Goal: Information Seeking & Learning: Stay updated

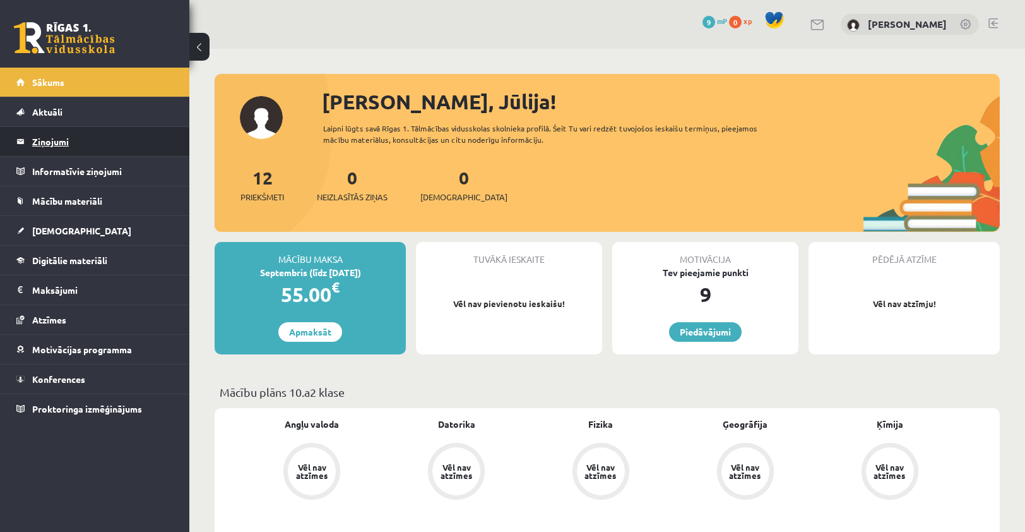
click at [60, 146] on legend "Ziņojumi 0" at bounding box center [102, 141] width 141 height 29
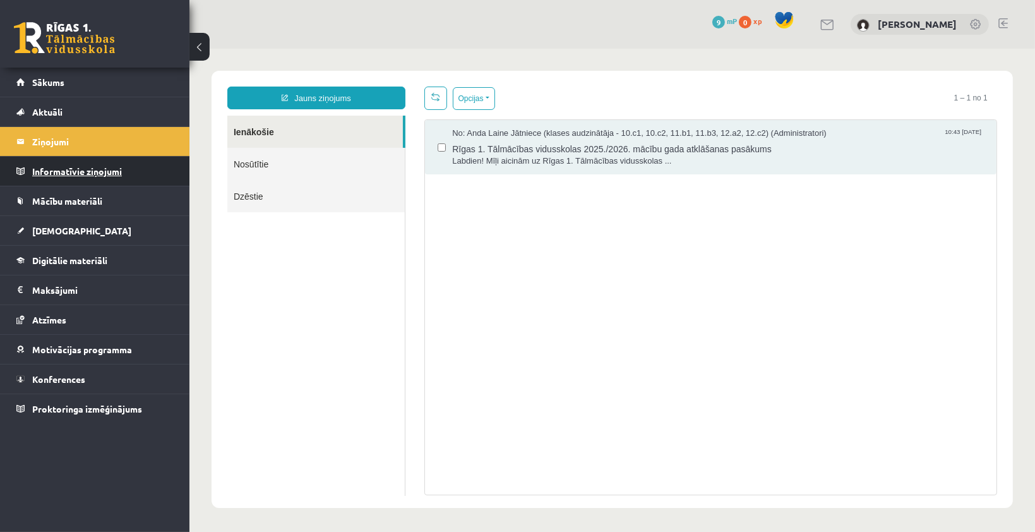
click at [88, 169] on legend "Informatīvie ziņojumi 0" at bounding box center [102, 171] width 141 height 29
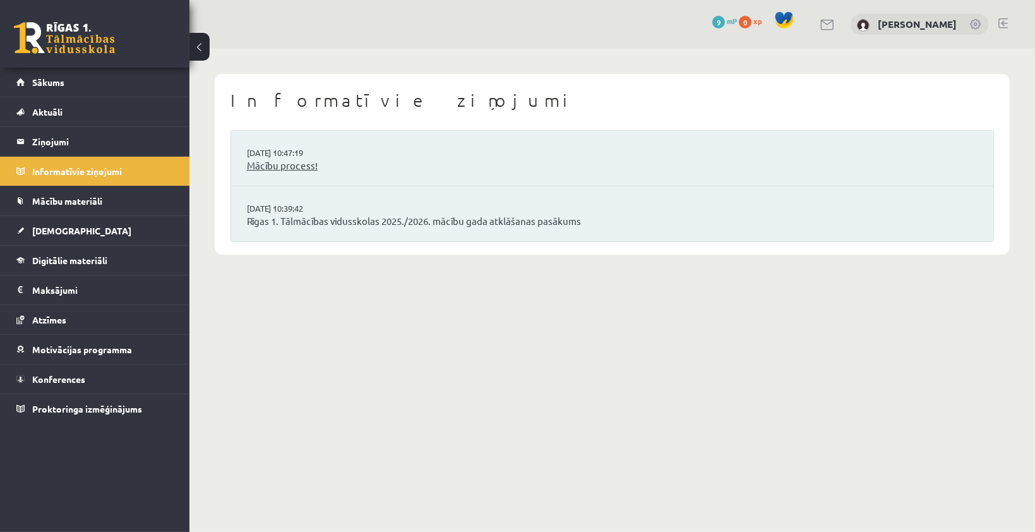
click at [295, 160] on link "Mācību process!" at bounding box center [612, 165] width 730 height 15
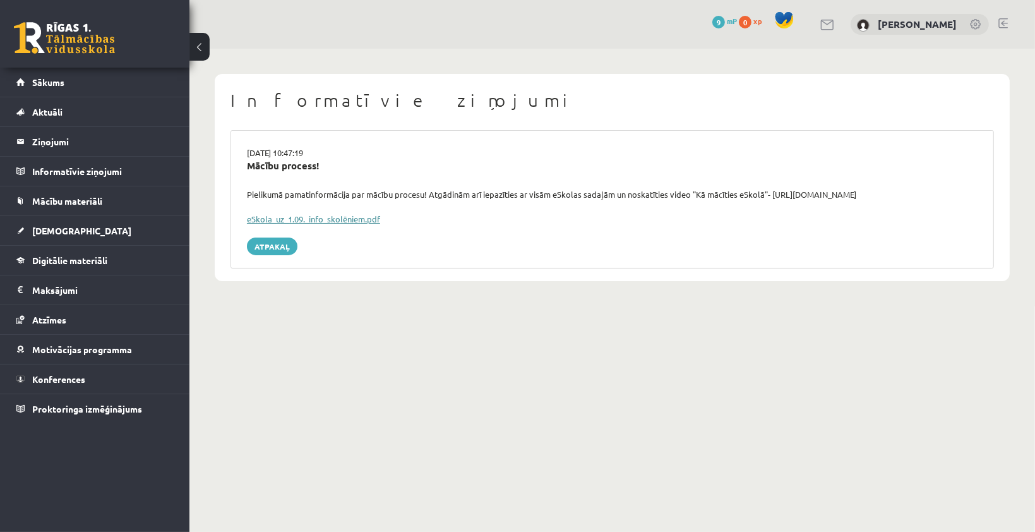
click at [297, 216] on link "eSkola_uz_1.09._info_skolēniem.pdf" at bounding box center [313, 218] width 133 height 11
click at [453, 86] on div "Informatīvie ziņojumi 27.08.2025 10:47:19 Mācību process! Pielikumā pamatinform…" at bounding box center [612, 177] width 795 height 207
click at [277, 249] on link "Atpakaļ" at bounding box center [272, 246] width 51 height 18
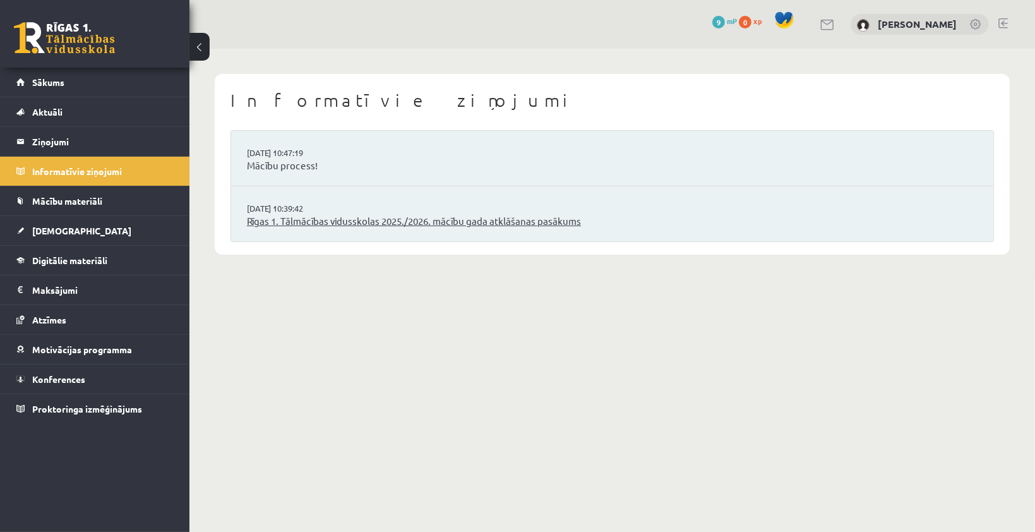
click at [358, 225] on link "Rīgas 1. Tālmācības vidusskolas 2025./2026. mācību gada atklāšanas pasākums" at bounding box center [612, 221] width 730 height 15
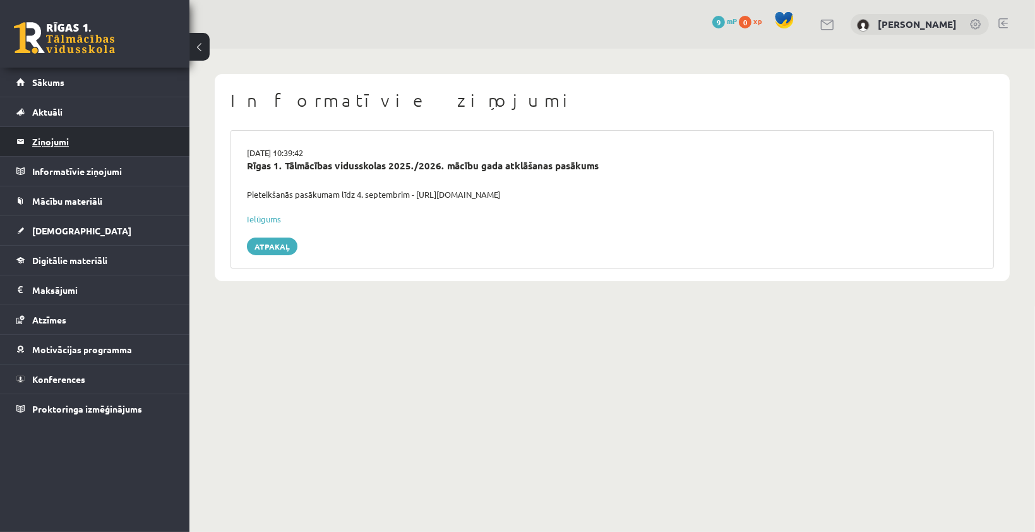
click at [66, 138] on legend "Ziņojumi 0" at bounding box center [102, 141] width 141 height 29
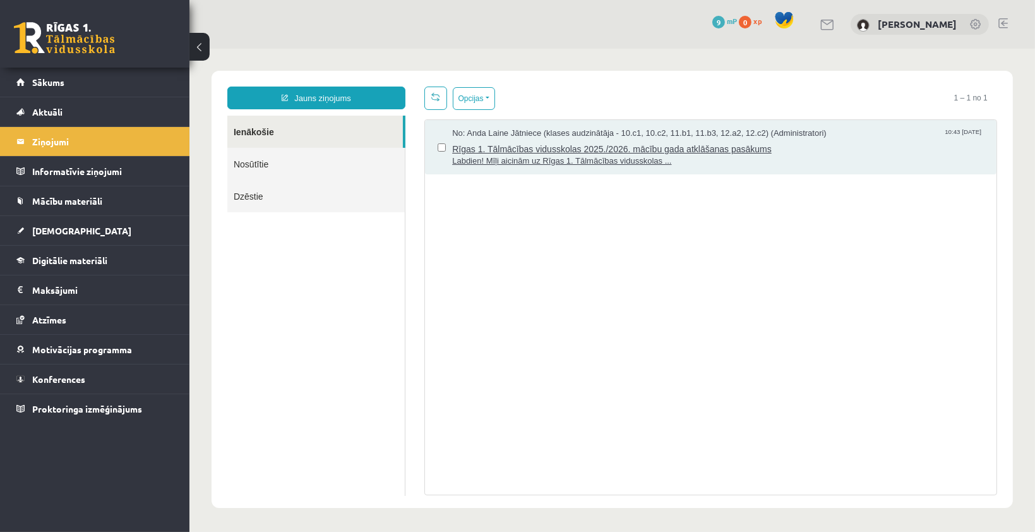
click at [514, 145] on span "Rīgas 1. Tālmācības vidusskolas 2025./2026. mācību gada atklāšanas pasākums" at bounding box center [717, 147] width 532 height 16
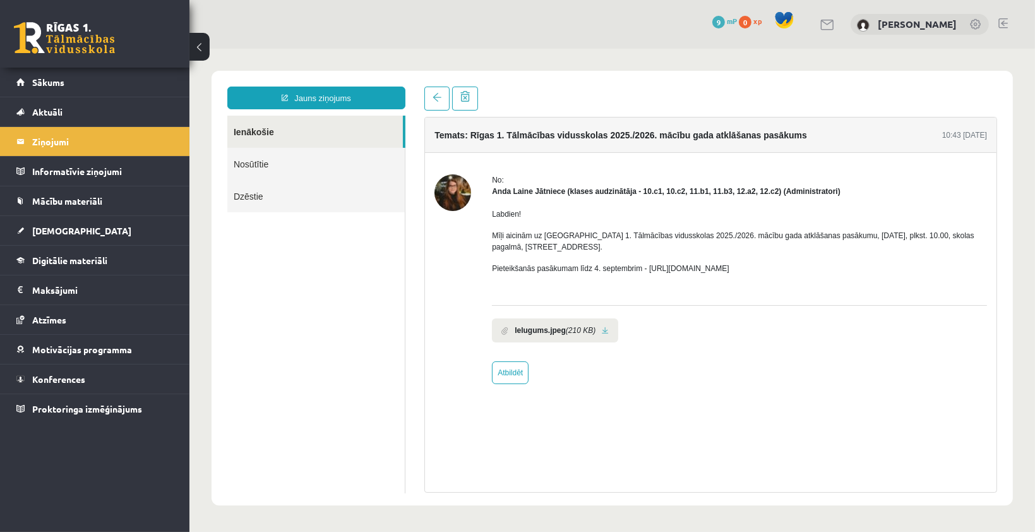
click at [545, 333] on b "Ielugums.jpeg" at bounding box center [539, 329] width 51 height 11
click at [602, 328] on link at bounding box center [604, 330] width 7 height 8
click at [73, 246] on link "Digitālie materiāli" at bounding box center [94, 260] width 157 height 29
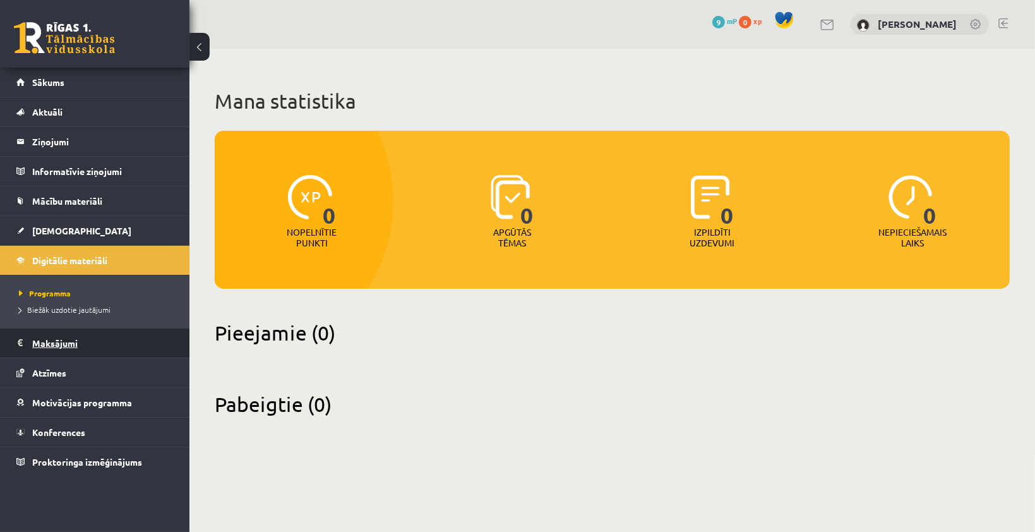
click at [66, 341] on legend "Maksājumi 0" at bounding box center [102, 342] width 141 height 29
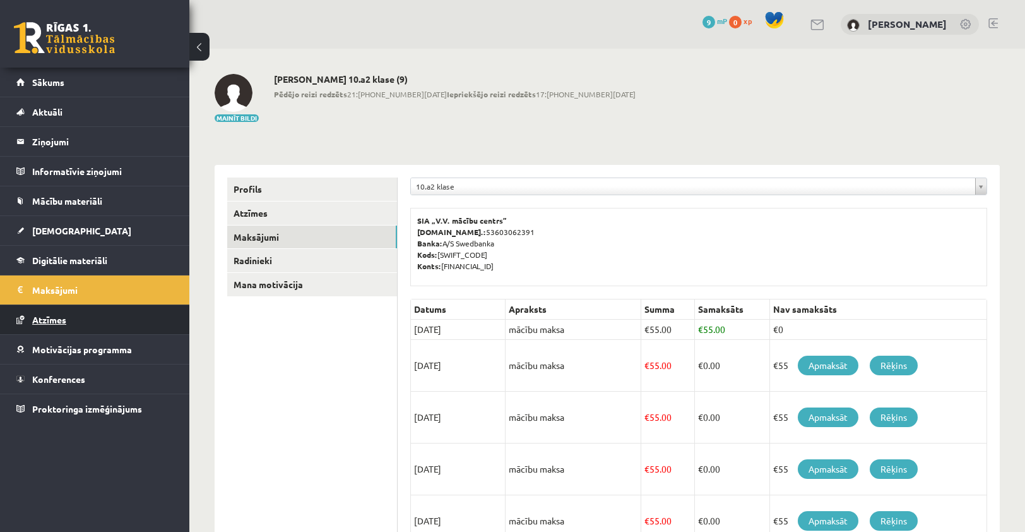
click at [35, 316] on span "Atzīmes" at bounding box center [49, 319] width 34 height 11
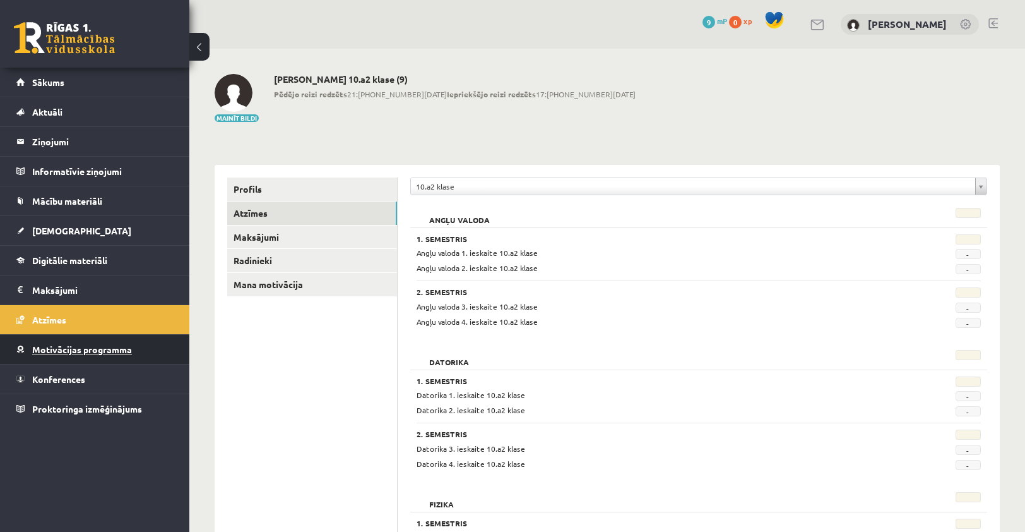
click at [33, 345] on span "Motivācijas programma" at bounding box center [82, 348] width 100 height 11
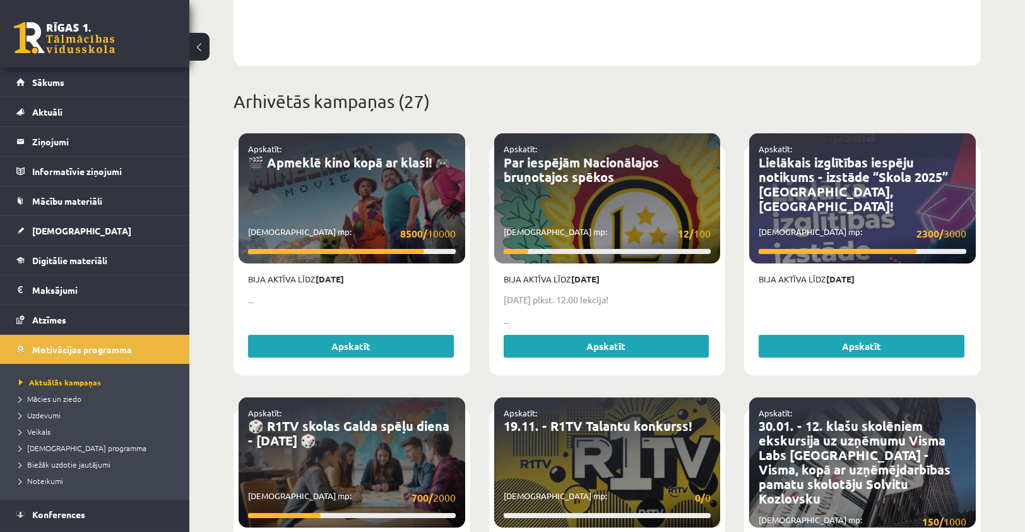
scroll to position [424, 0]
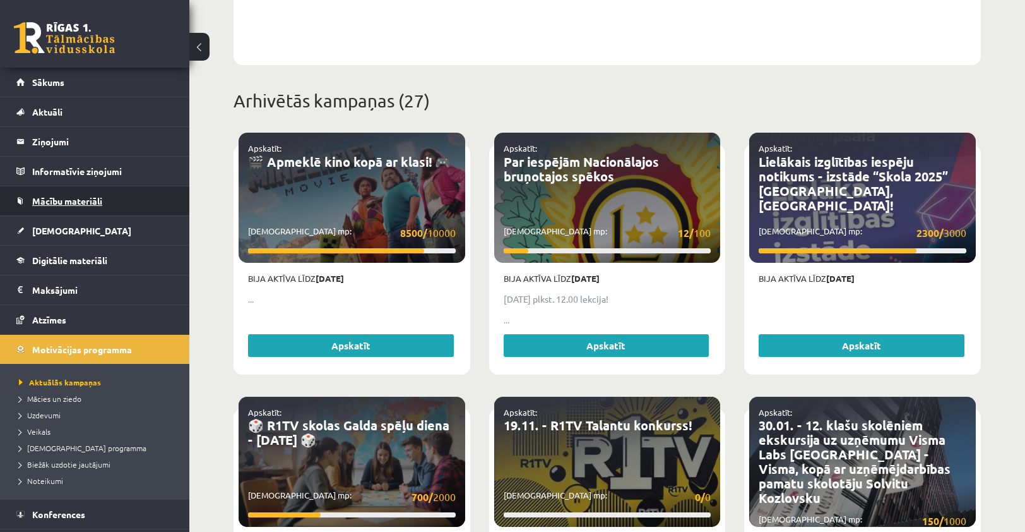
click at [83, 196] on span "Mācību materiāli" at bounding box center [67, 200] width 70 height 11
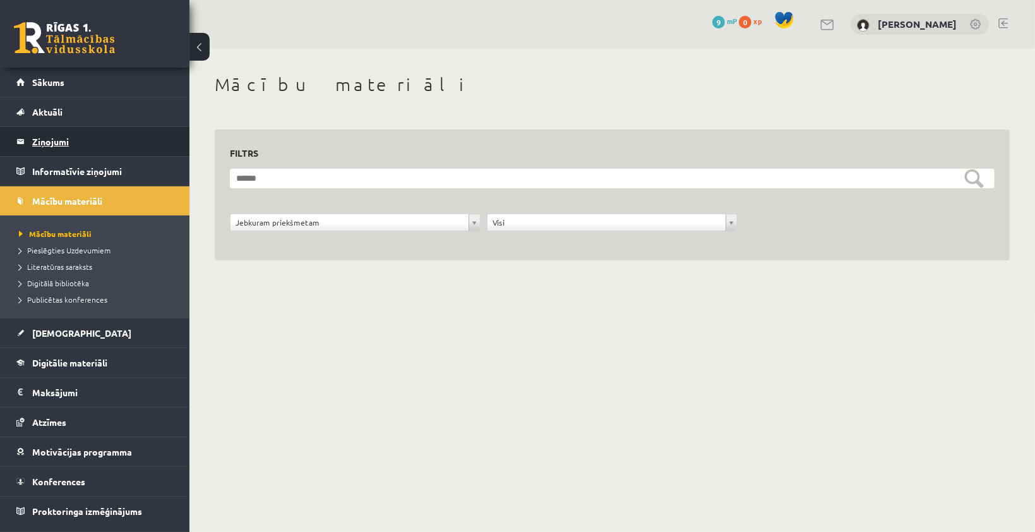
click at [53, 145] on legend "Ziņojumi 0" at bounding box center [102, 141] width 141 height 29
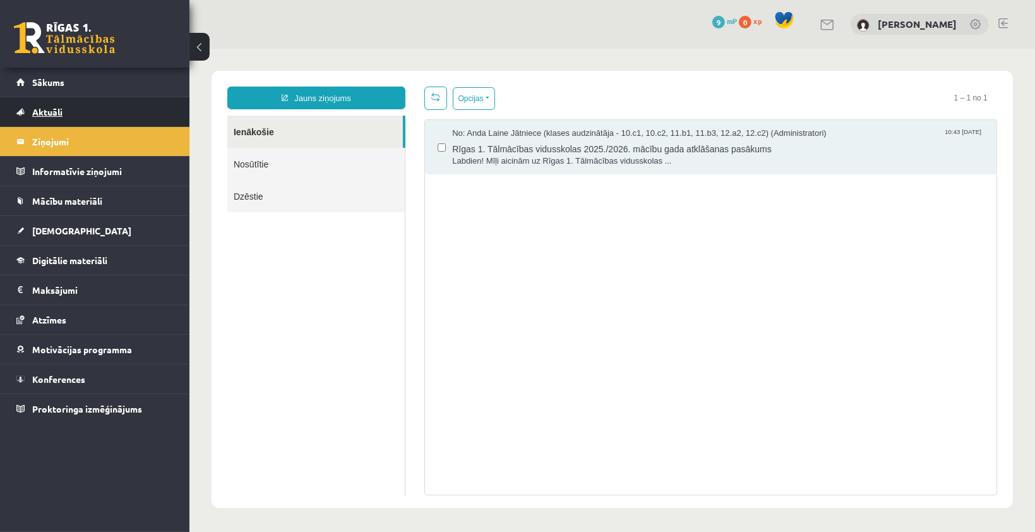
click at [52, 111] on span "Aktuāli" at bounding box center [47, 111] width 30 height 11
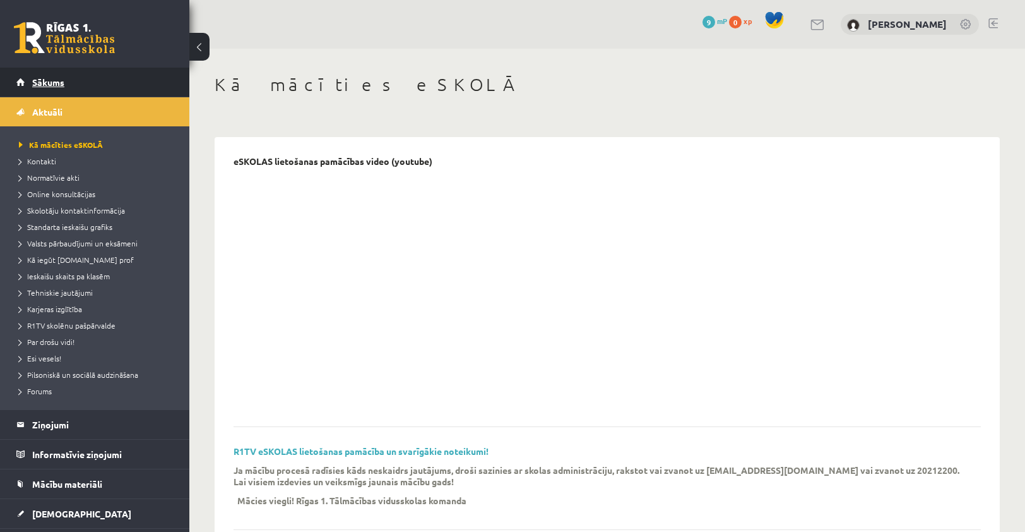
click at [56, 80] on span "Sākums" at bounding box center [48, 81] width 32 height 11
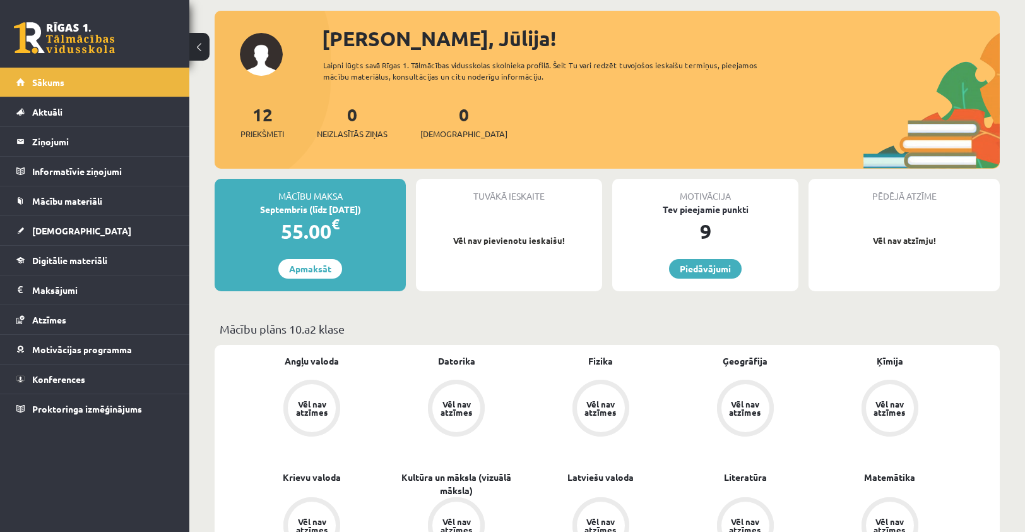
scroll to position [50, 0]
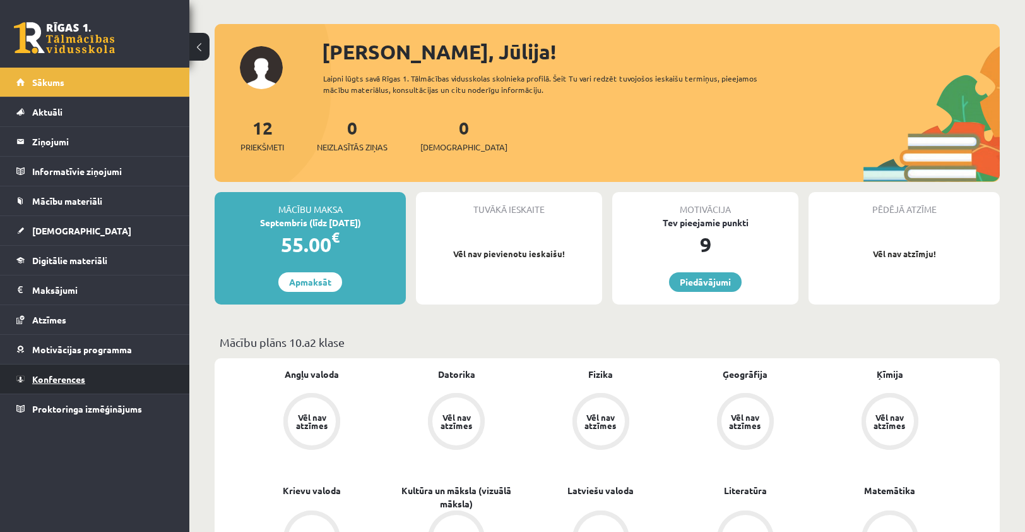
click at [61, 379] on span "Konferences" at bounding box center [58, 378] width 53 height 11
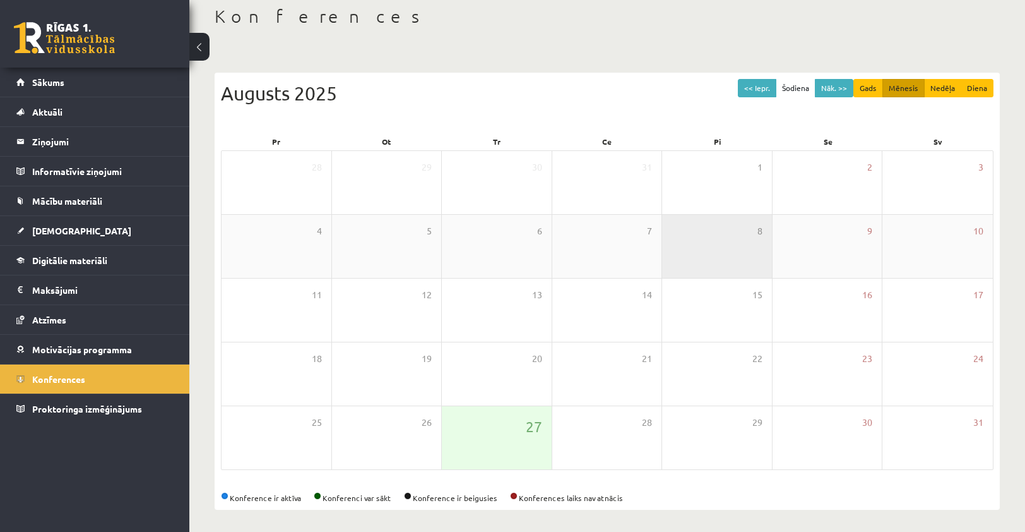
scroll to position [71, 0]
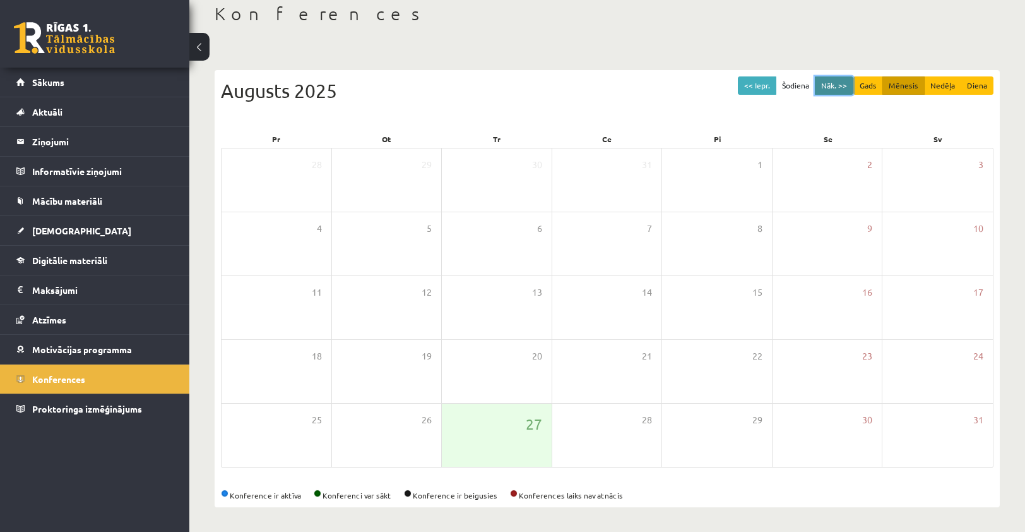
click at [835, 87] on button "Nāk. >>" at bounding box center [834, 85] width 39 height 18
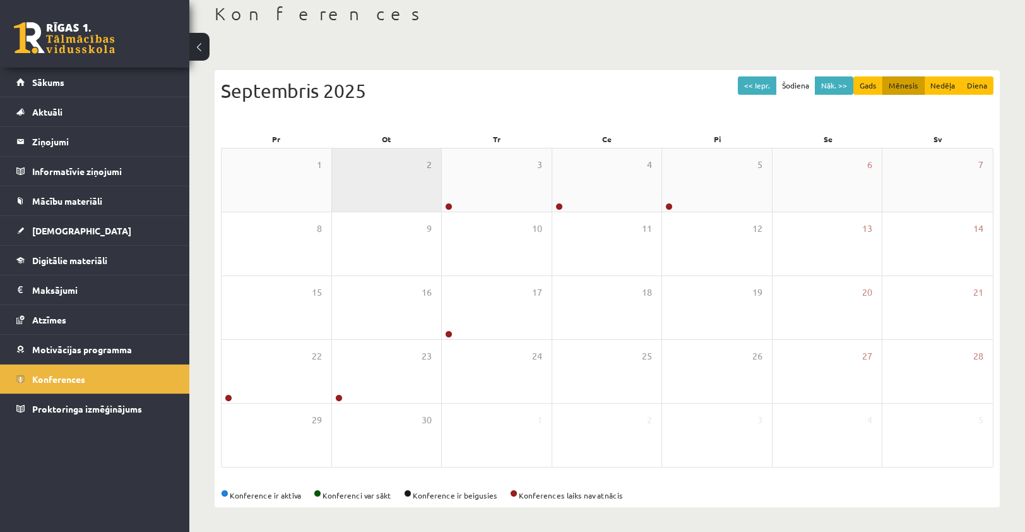
click at [373, 189] on div "2" at bounding box center [387, 179] width 110 height 63
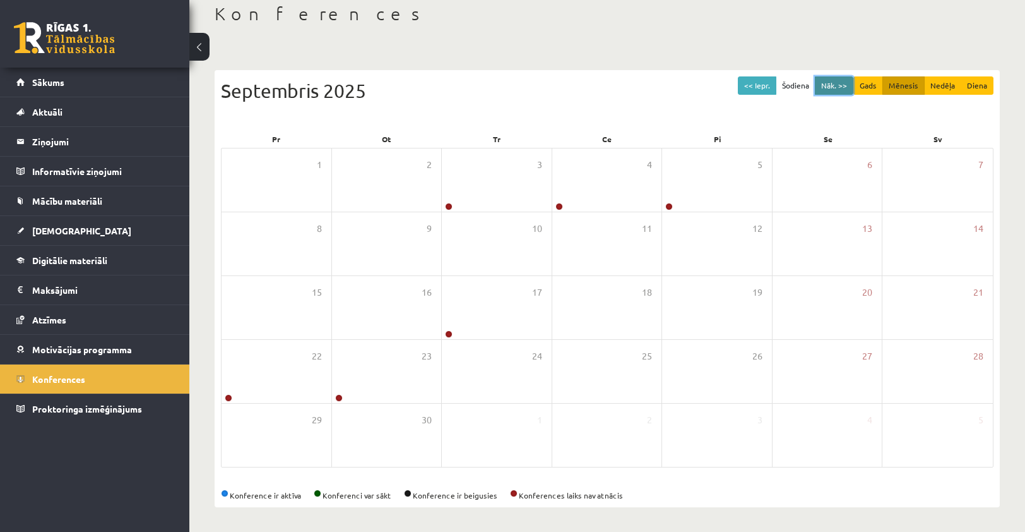
click at [831, 82] on button "Nāk. >>" at bounding box center [834, 85] width 39 height 18
click at [840, 86] on button "Nāk. >>" at bounding box center [834, 85] width 39 height 18
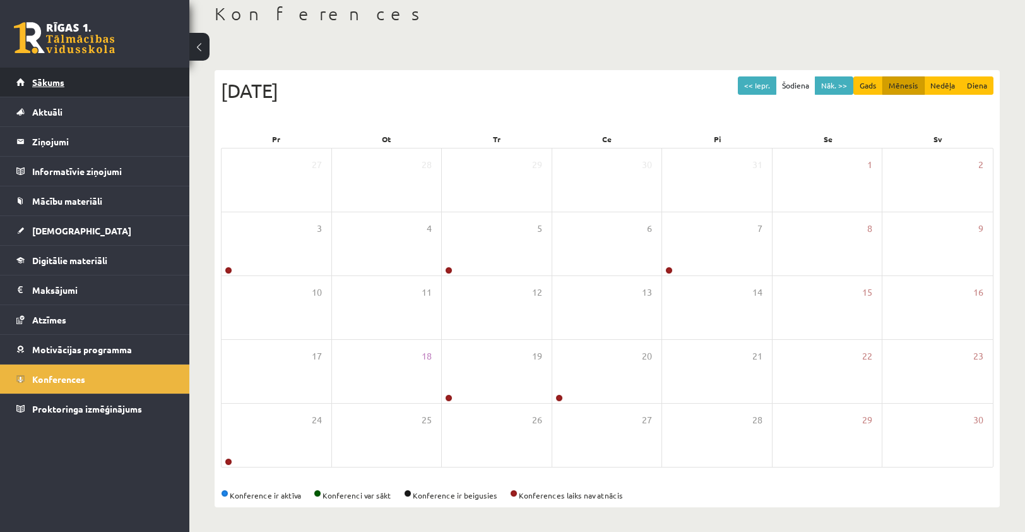
click at [31, 86] on link "Sākums" at bounding box center [94, 82] width 157 height 29
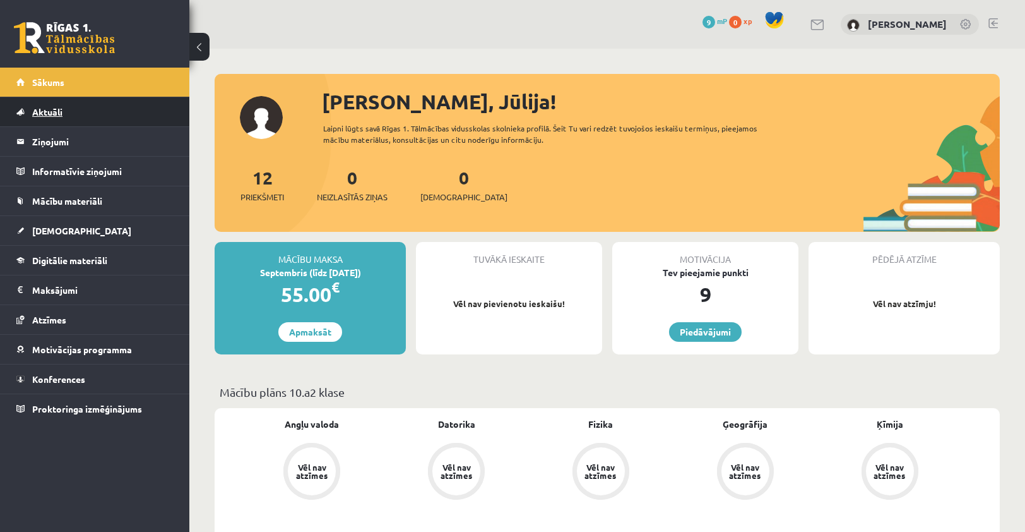
click at [58, 100] on link "Aktuāli" at bounding box center [94, 111] width 157 height 29
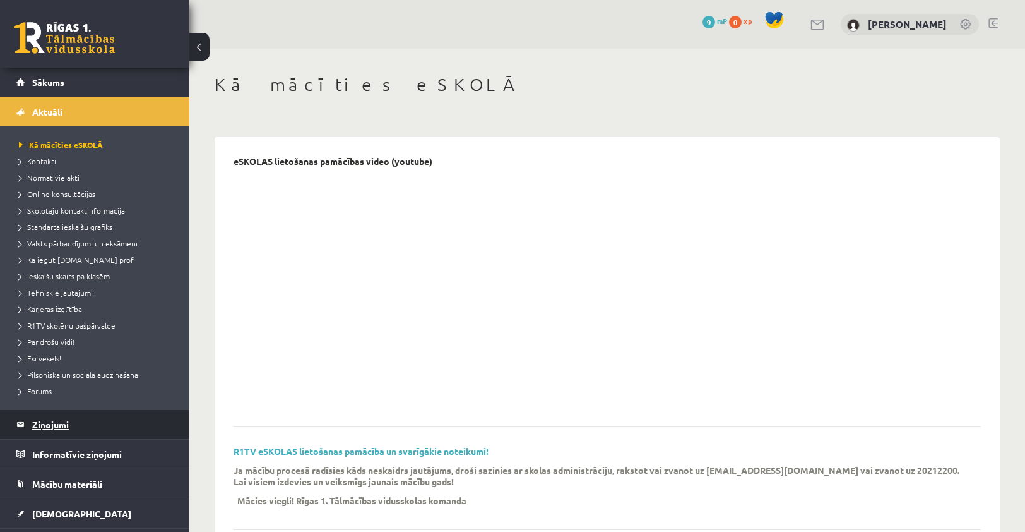
click at [51, 437] on legend "Ziņojumi 0" at bounding box center [102, 424] width 141 height 29
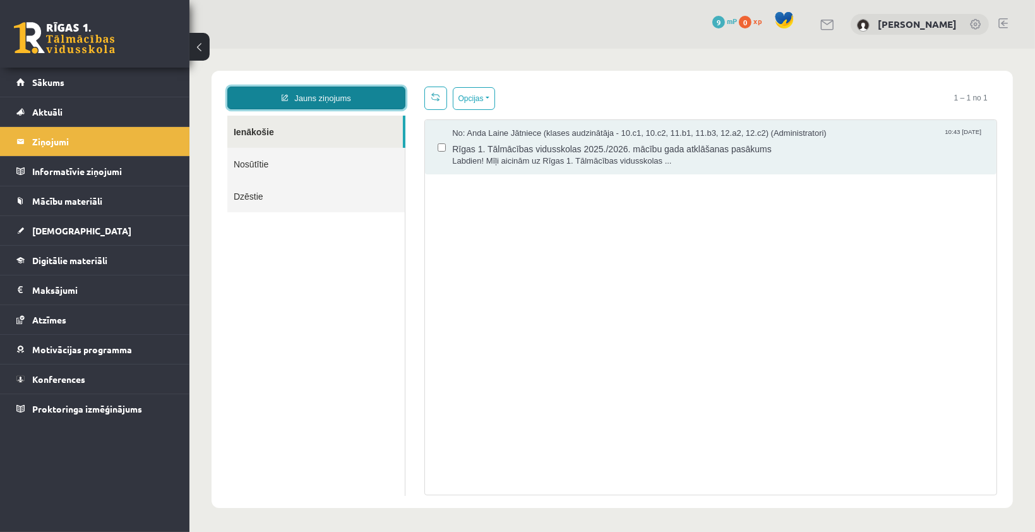
click at [376, 90] on link "Jauns ziņojums" at bounding box center [316, 97] width 178 height 23
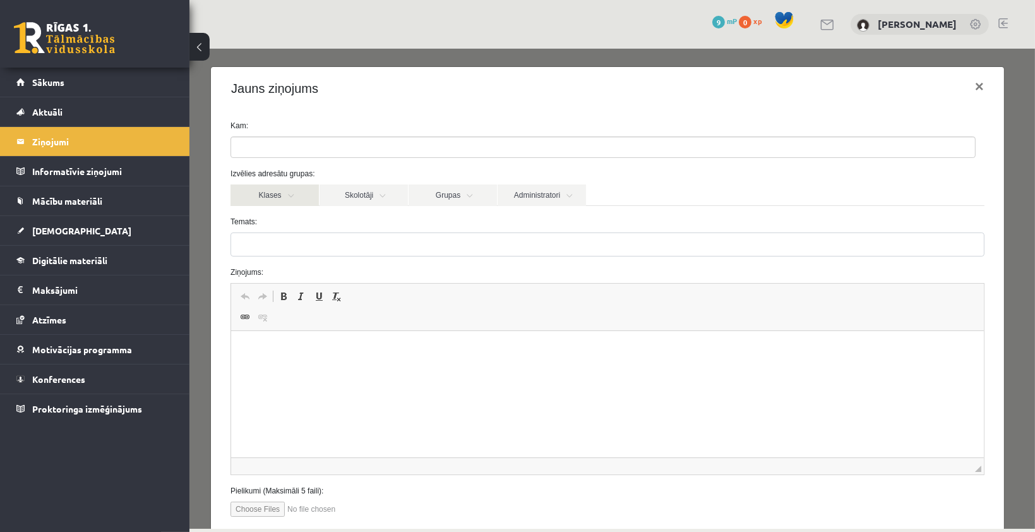
click at [310, 196] on link "Klases" at bounding box center [274, 194] width 88 height 21
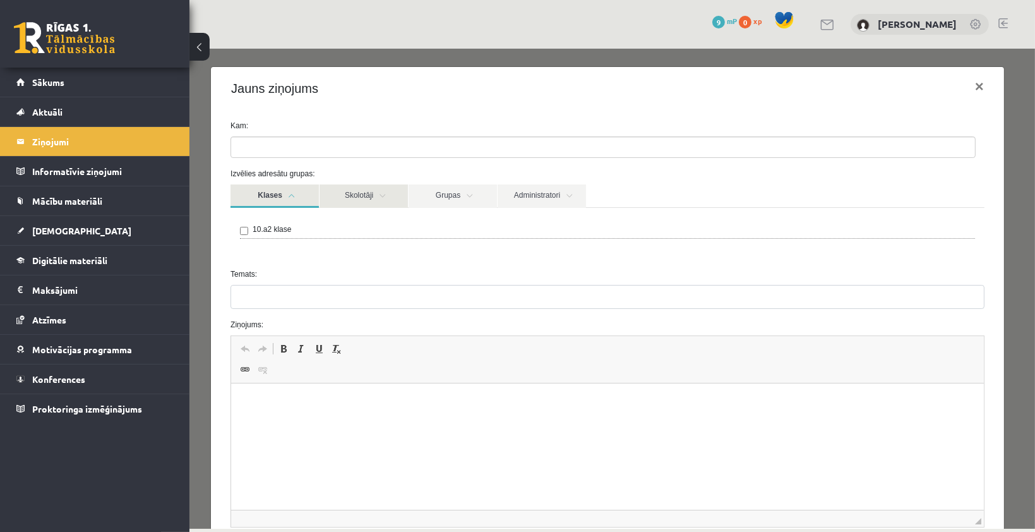
click at [373, 192] on link "Skolotāji" at bounding box center [363, 195] width 88 height 23
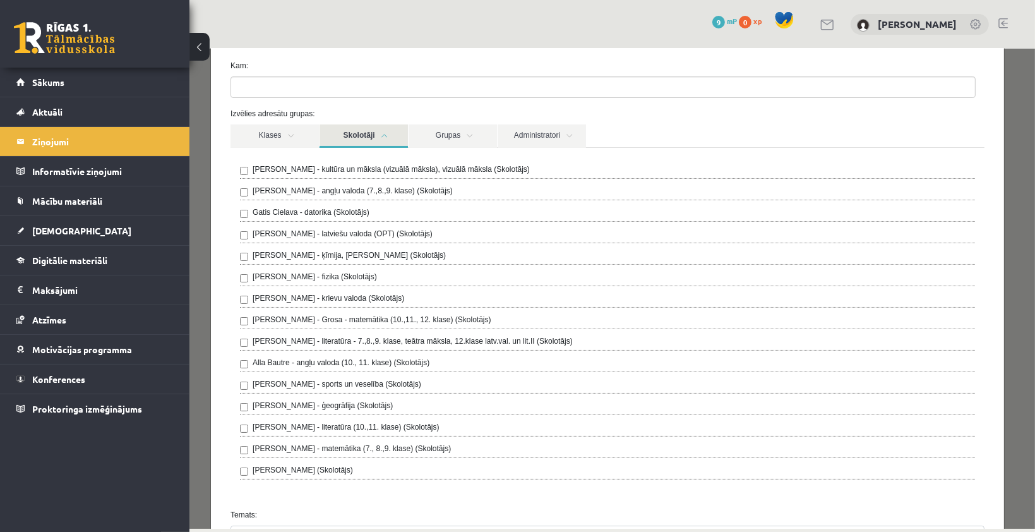
scroll to position [59, 0]
click at [424, 138] on link "Grupas" at bounding box center [452, 135] width 88 height 23
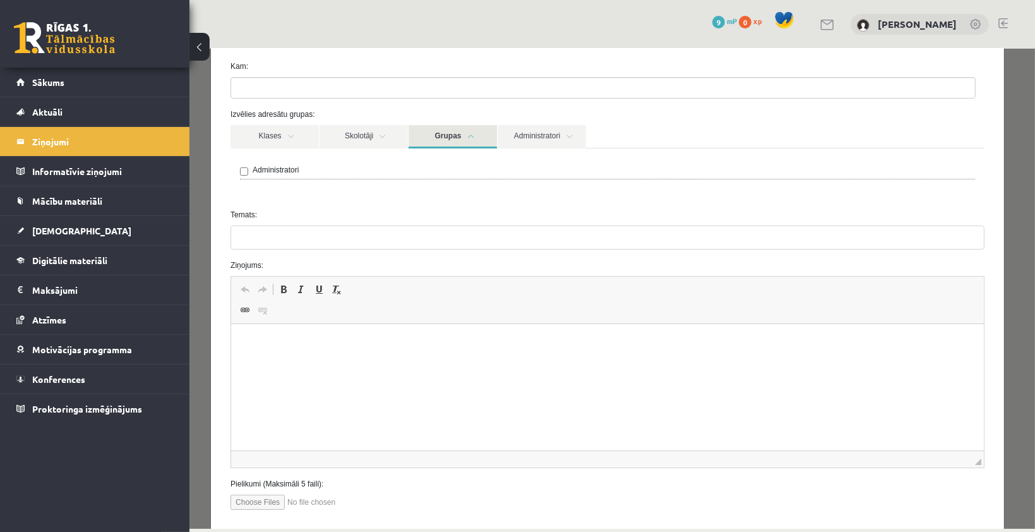
click at [470, 133] on link "Grupas" at bounding box center [452, 135] width 88 height 23
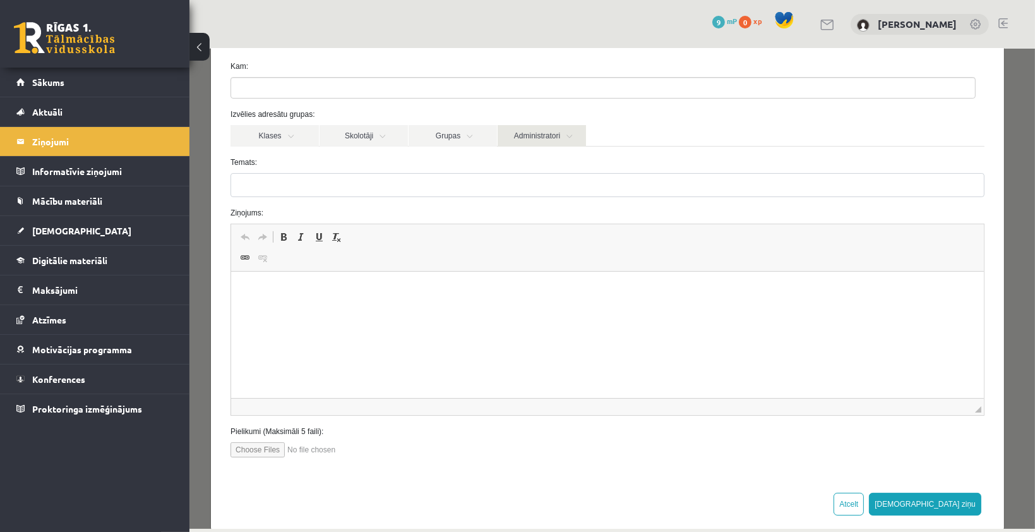
click at [510, 130] on link "Administratori" at bounding box center [541, 134] width 88 height 21
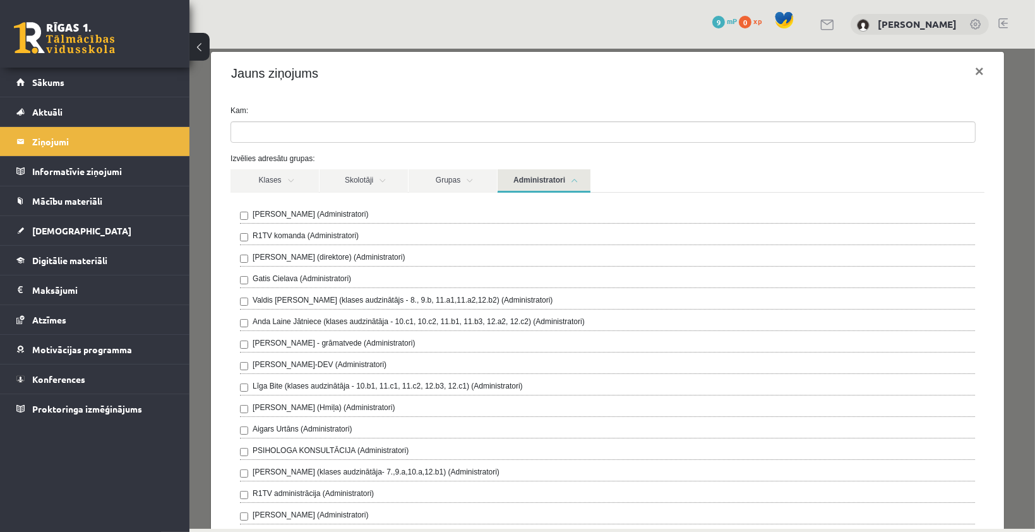
scroll to position [14, 0]
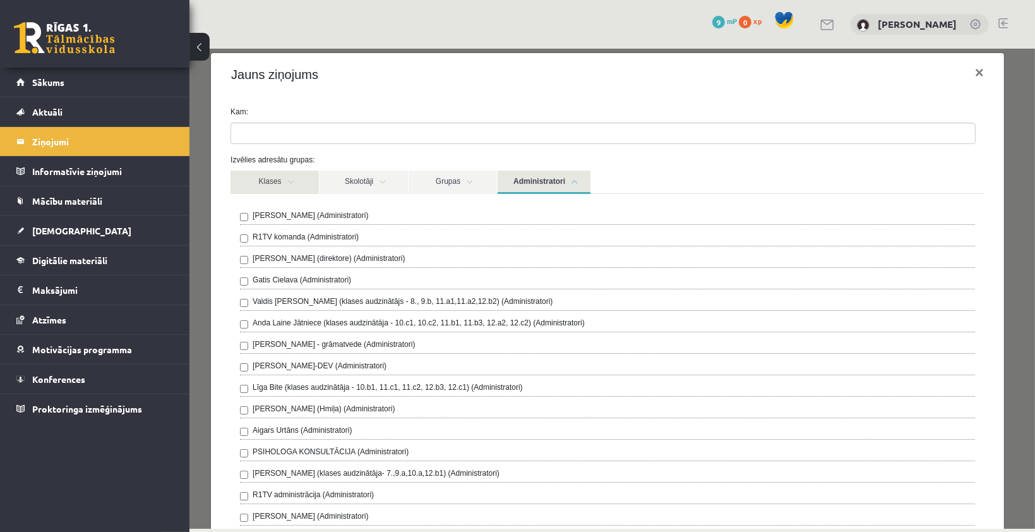
click at [285, 176] on link "Klases" at bounding box center [274, 181] width 88 height 23
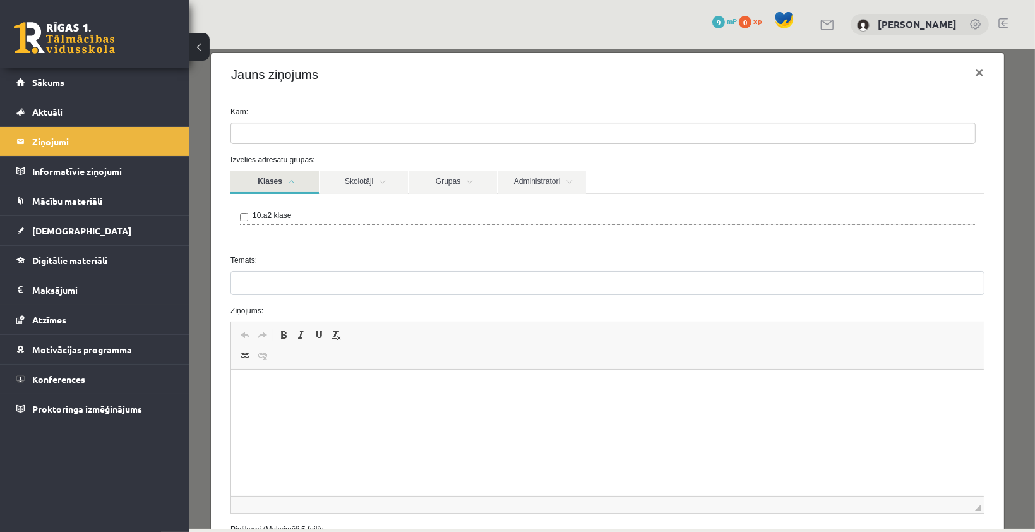
click at [280, 186] on link "Klases" at bounding box center [274, 181] width 88 height 23
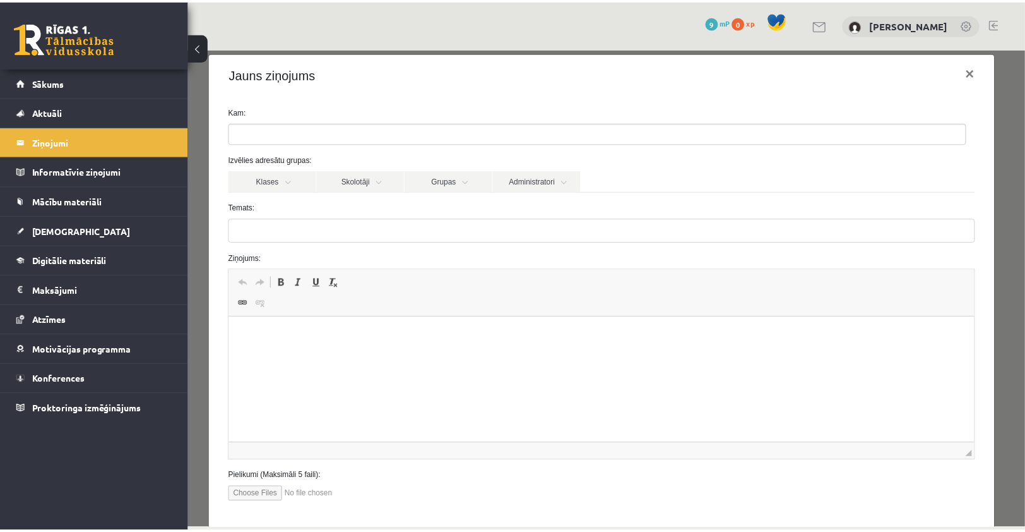
scroll to position [76, 0]
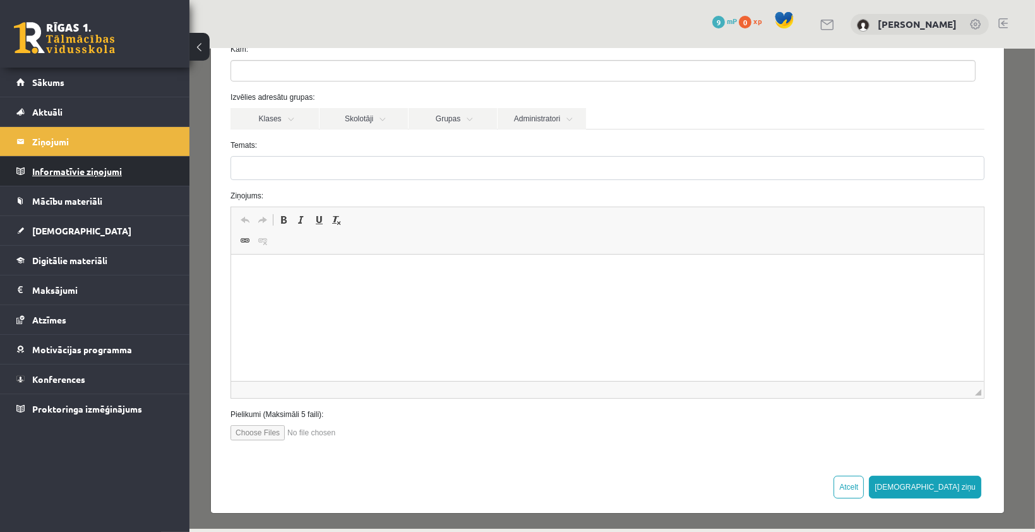
click at [78, 177] on legend "Informatīvie ziņojumi 0" at bounding box center [102, 171] width 141 height 29
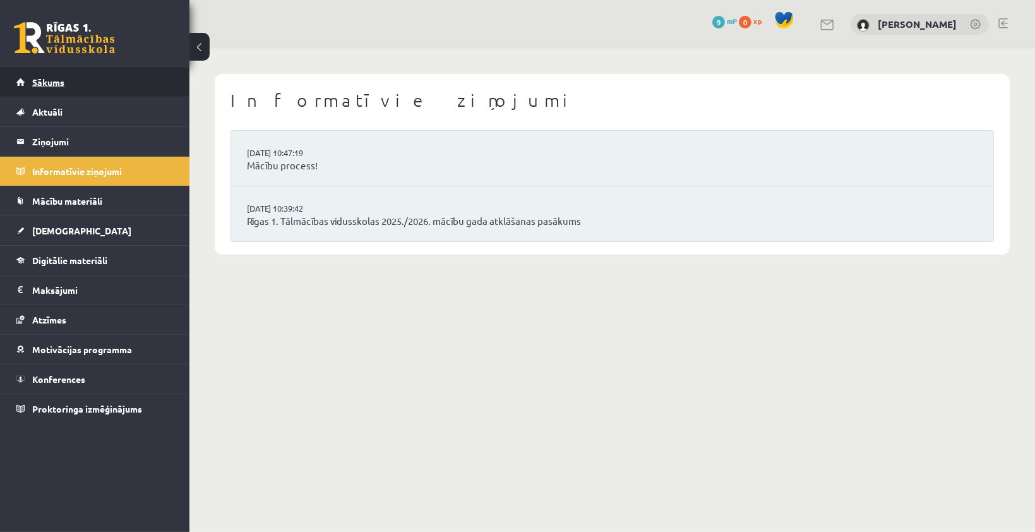
click at [47, 91] on link "Sākums" at bounding box center [94, 82] width 157 height 29
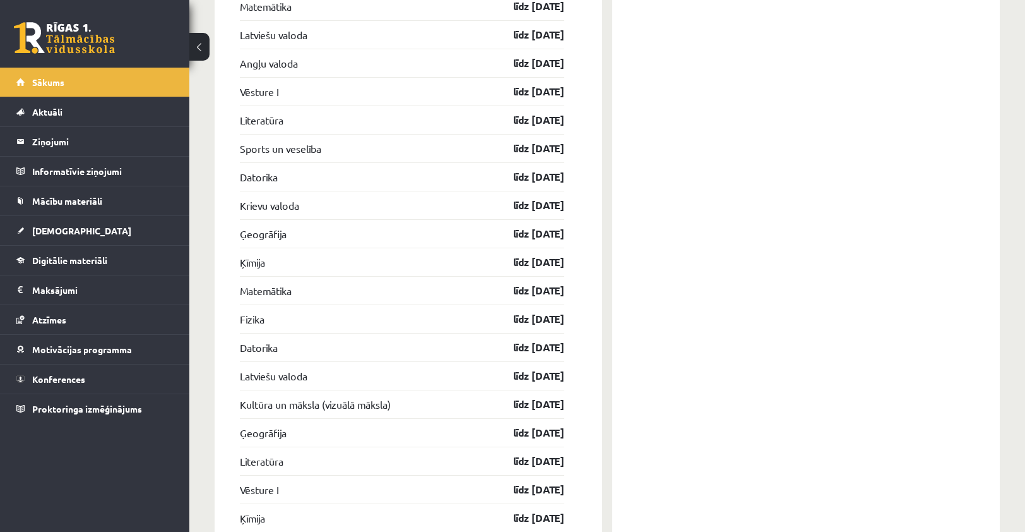
scroll to position [2416, 0]
